Goal: Task Accomplishment & Management: Use online tool/utility

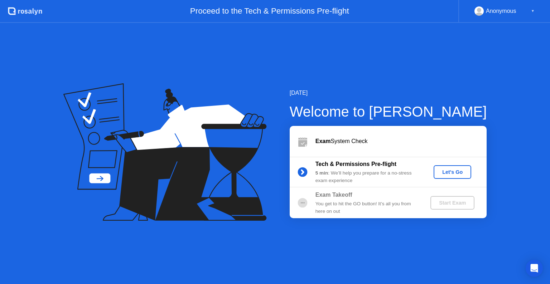
click at [448, 174] on div "Let's Go" at bounding box center [452, 172] width 32 height 6
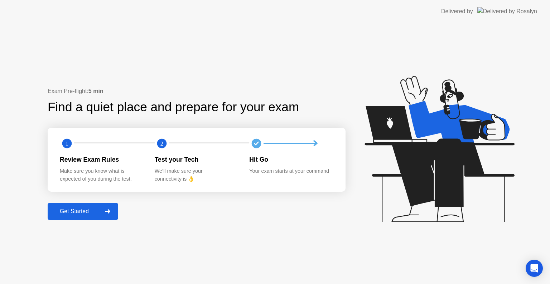
click at [74, 210] on div "Get Started" at bounding box center [74, 211] width 49 height 6
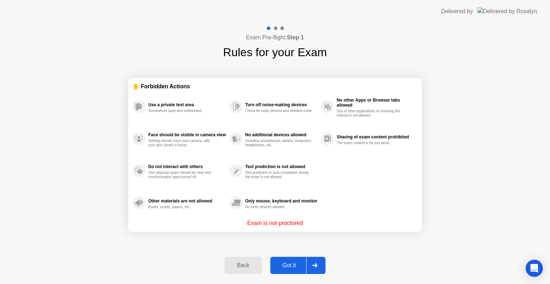
click at [295, 262] on div "Got it" at bounding box center [289, 265] width 34 height 6
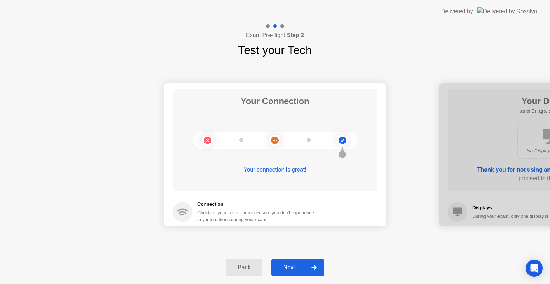
click at [292, 267] on div "Next" at bounding box center [289, 268] width 32 height 6
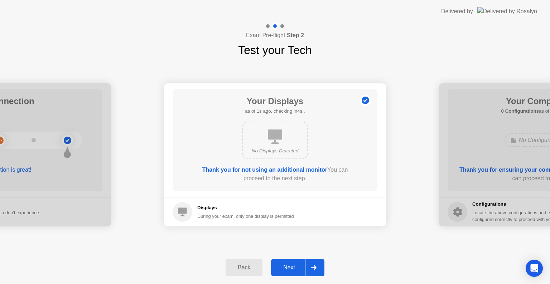
click at [295, 266] on div "Next" at bounding box center [289, 268] width 32 height 6
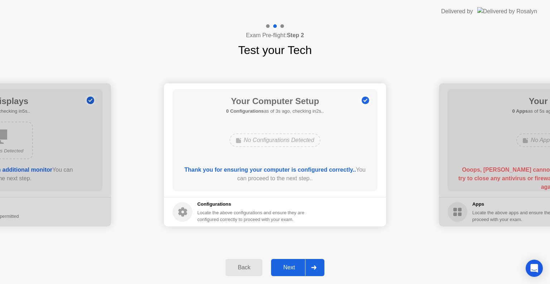
click at [295, 266] on div "Next" at bounding box center [289, 268] width 32 height 6
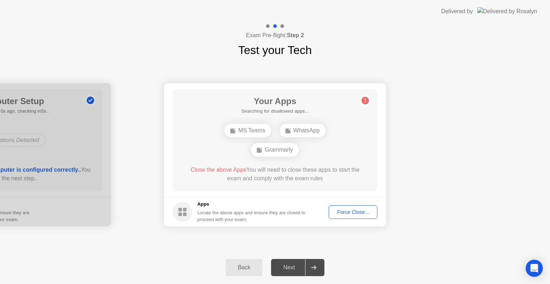
click at [249, 186] on div "Your Apps Searching for disallowed apps... MS Teams WhatsApp Grammarly Close th…" at bounding box center [275, 140] width 205 height 102
click at [232, 165] on div "Your Apps Searching for disallowed apps... MS Teams WhatsApp Grammarly Close th…" at bounding box center [275, 140] width 205 height 102
click at [355, 212] on div "Force Close..." at bounding box center [353, 212] width 44 height 6
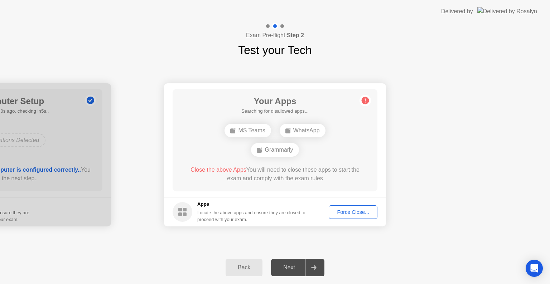
click at [347, 215] on div "Force Close..." at bounding box center [353, 212] width 44 height 6
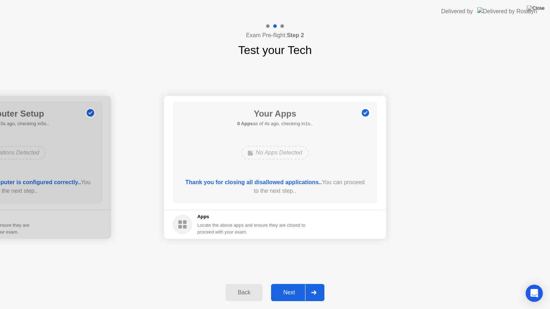
click at [292, 284] on div "Next" at bounding box center [289, 293] width 32 height 6
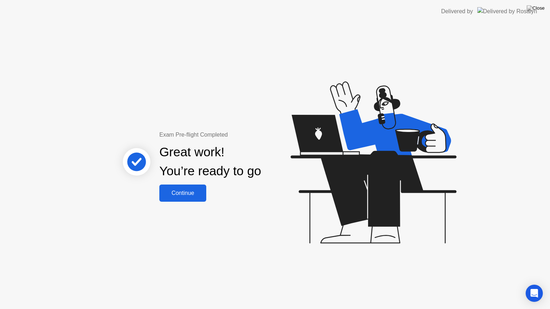
click at [179, 200] on button "Continue" at bounding box center [182, 193] width 47 height 17
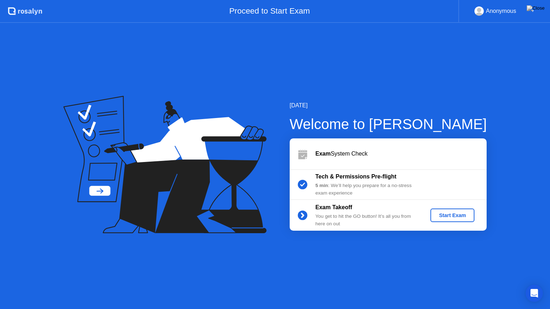
click at [417, 183] on div "5 min : We’ll help you prepare for a no-stress exam experience" at bounding box center [366, 189] width 103 height 15
click at [391, 183] on div "5 min : We’ll help you prepare for a no-stress exam experience" at bounding box center [366, 189] width 103 height 15
click at [445, 215] on div "Start Exam" at bounding box center [452, 216] width 38 height 6
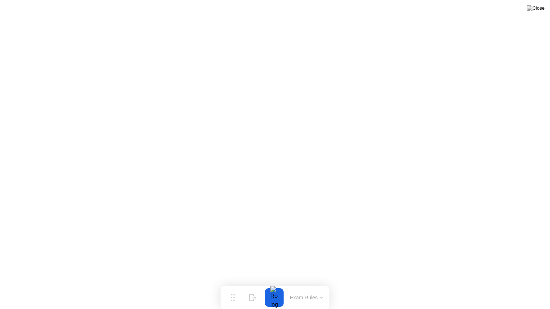
click at [282, 284] on div at bounding box center [274, 298] width 19 height 19
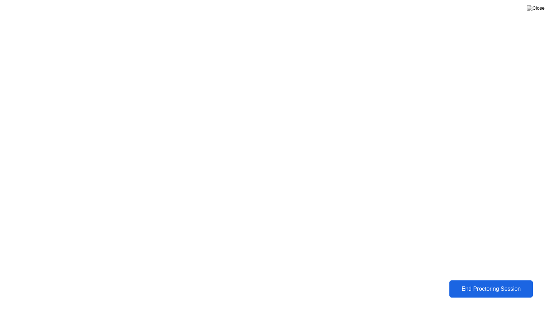
click at [488, 284] on div "End Proctoring Session" at bounding box center [490, 289] width 79 height 6
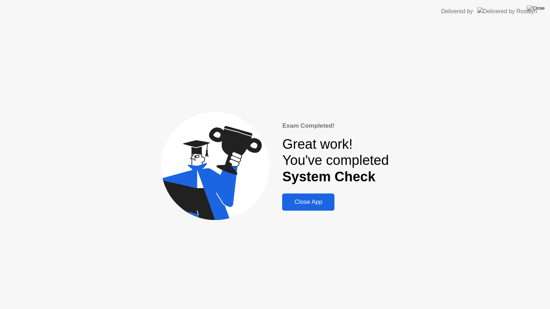
click at [319, 202] on div "Close App" at bounding box center [308, 202] width 48 height 7
